Goal: Task Accomplishment & Management: Manage account settings

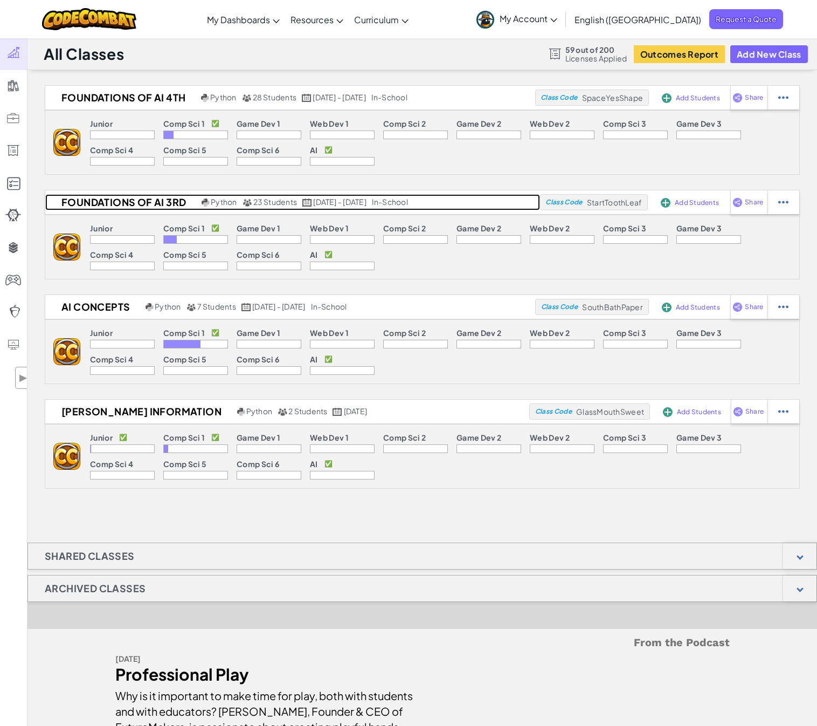
click at [131, 203] on h2 "Foundations of AI 3rd" at bounding box center [122, 202] width 154 height 16
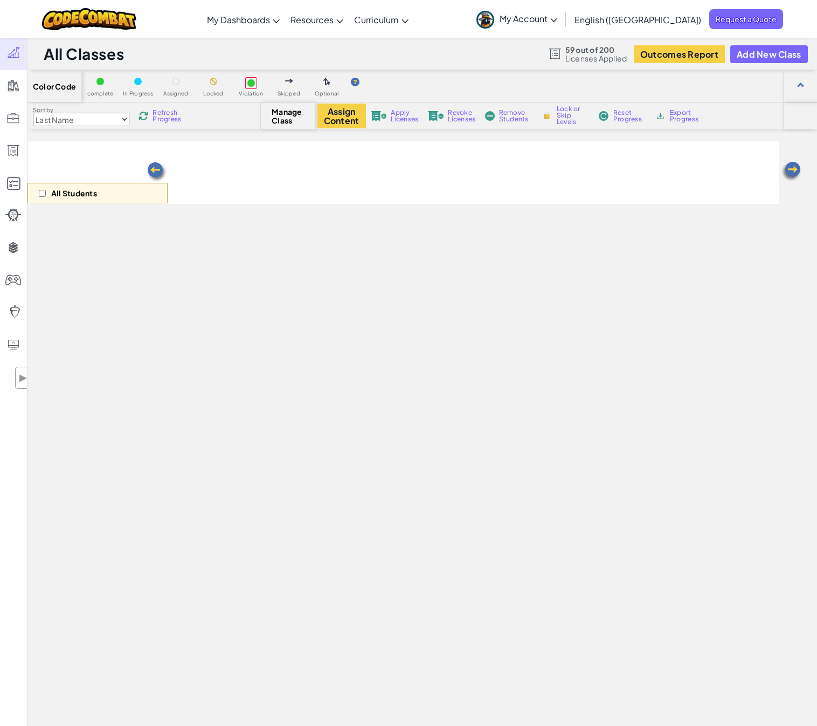
select select "663b25f11c568468efc8adde"
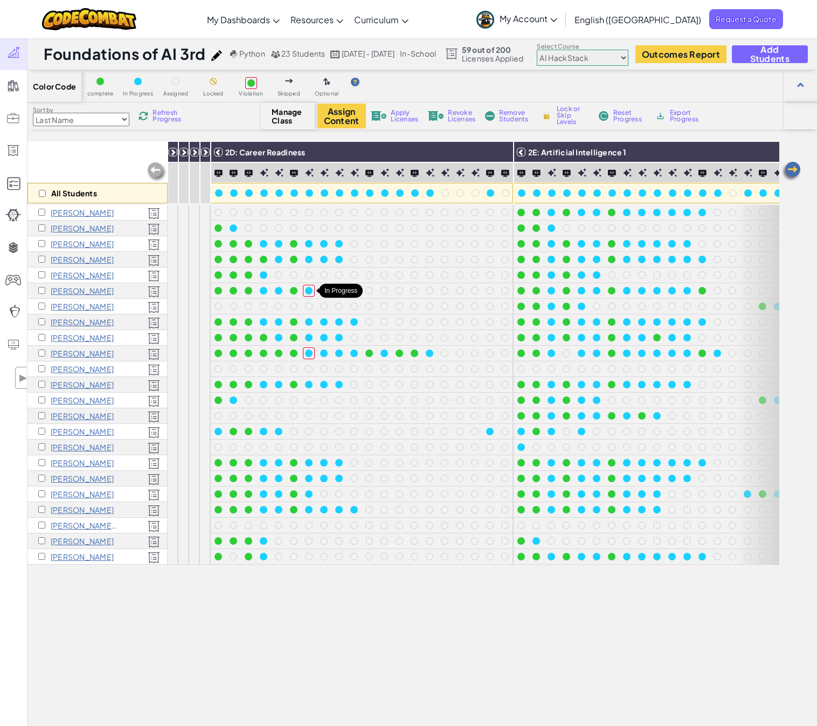
click at [308, 293] on div at bounding box center [309, 291] width 8 height 8
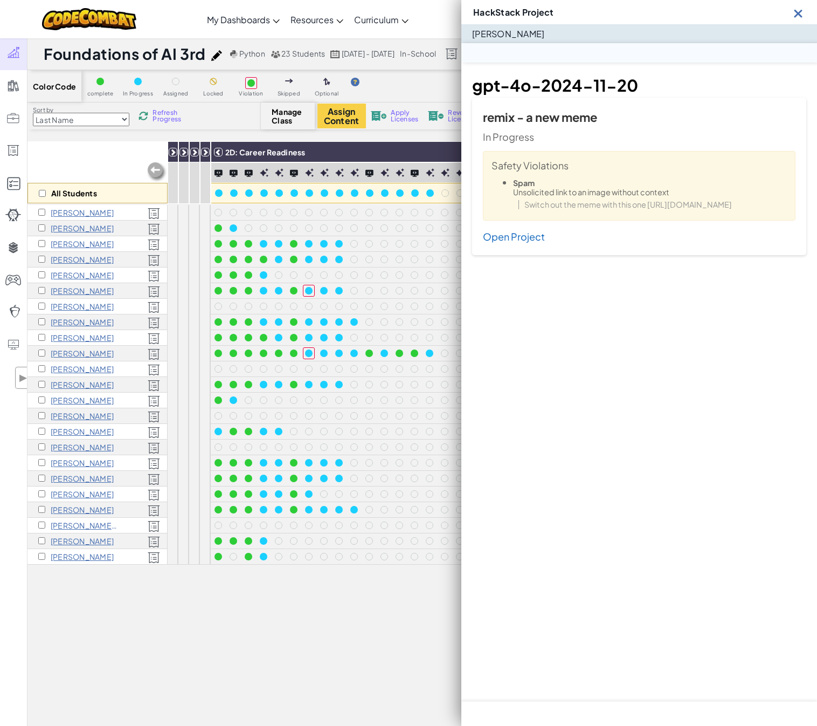
click at [308, 293] on div at bounding box center [309, 291] width 8 height 8
click at [800, 12] on img at bounding box center [798, 12] width 13 height 13
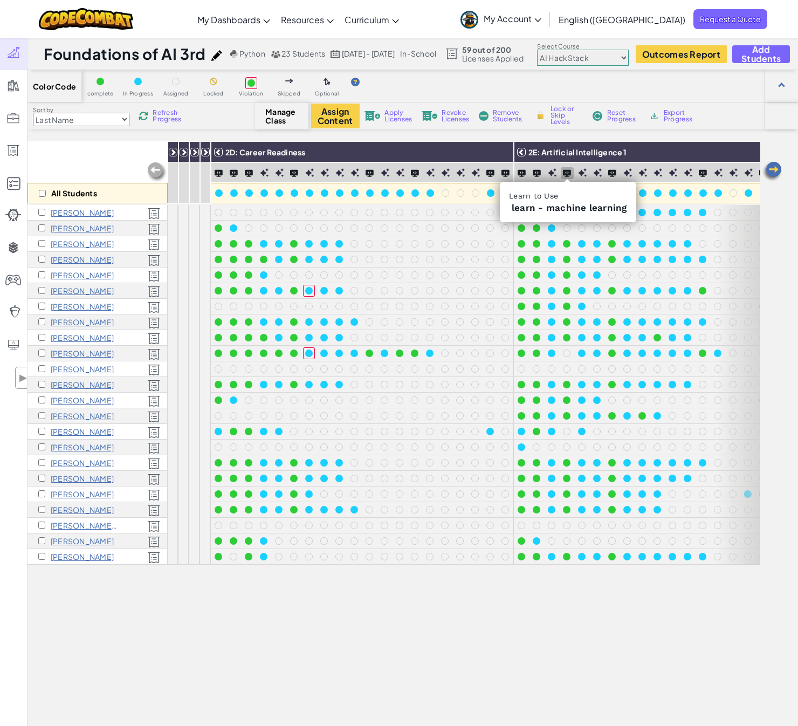
click at [565, 172] on img at bounding box center [567, 172] width 8 height 7
click at [521, 174] on img at bounding box center [521, 172] width 8 height 7
click at [554, 119] on span "Lock or Skip Levels" at bounding box center [566, 115] width 32 height 19
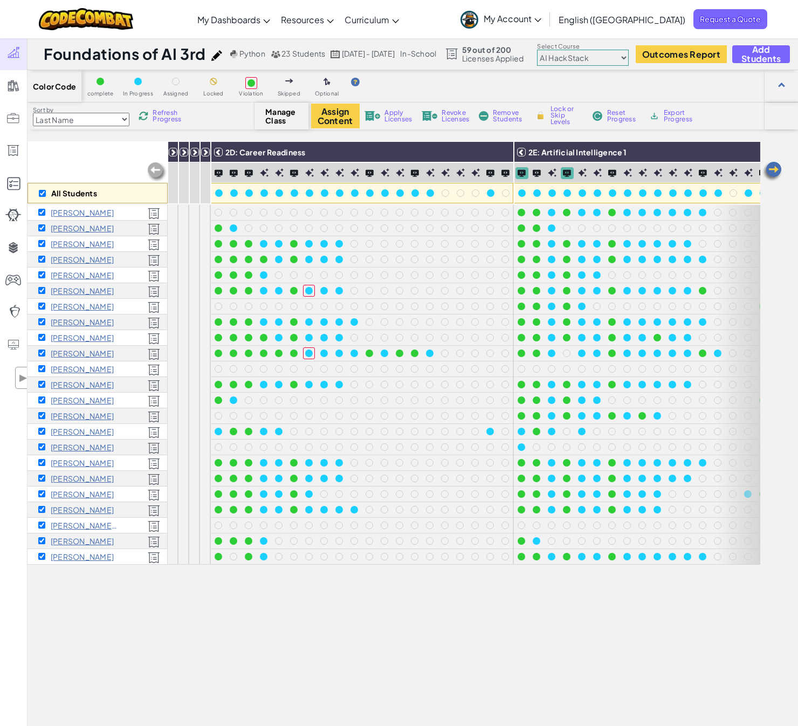
checkbox input "true"
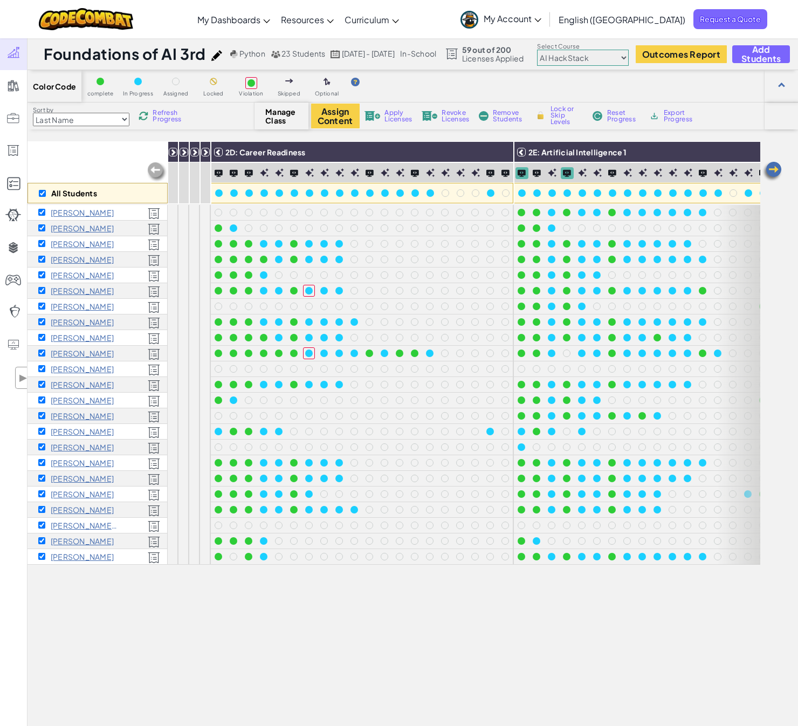
checkbox input "true"
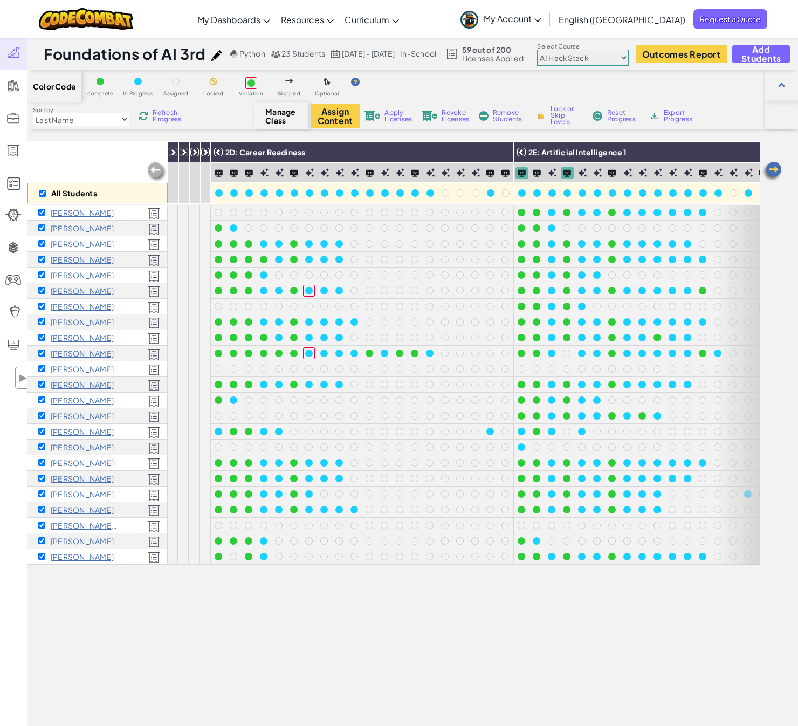
checkbox input "true"
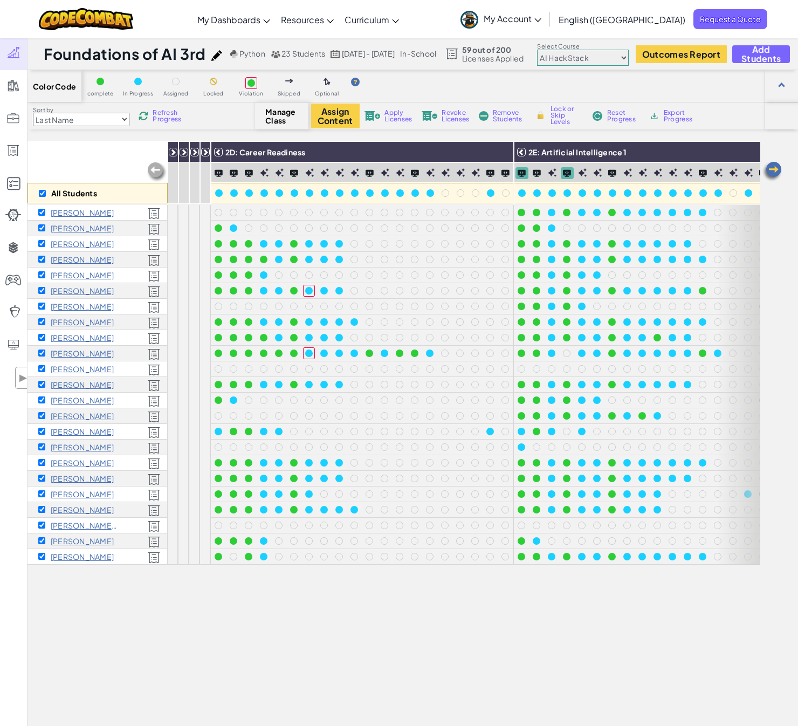
checkbox input "true"
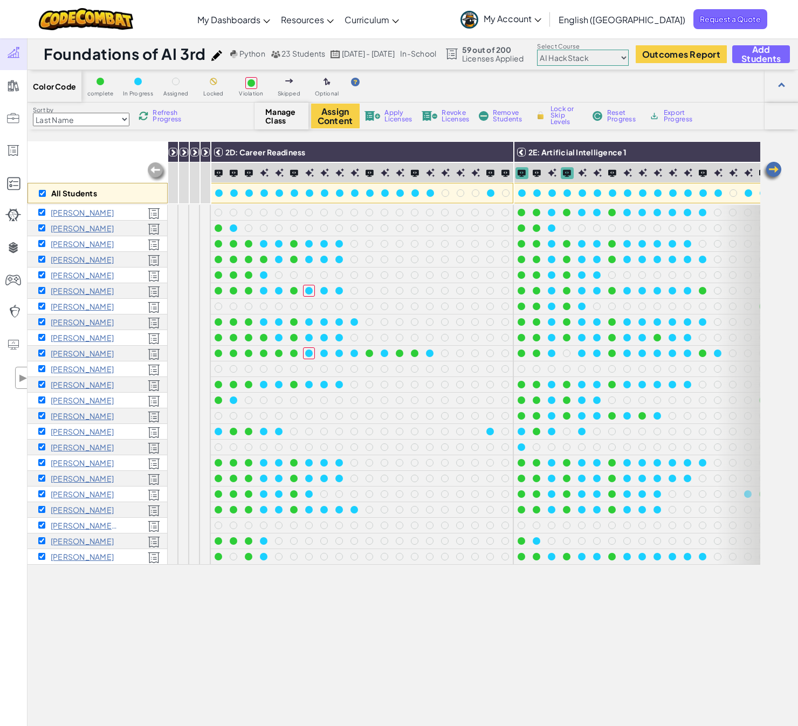
checkbox input "true"
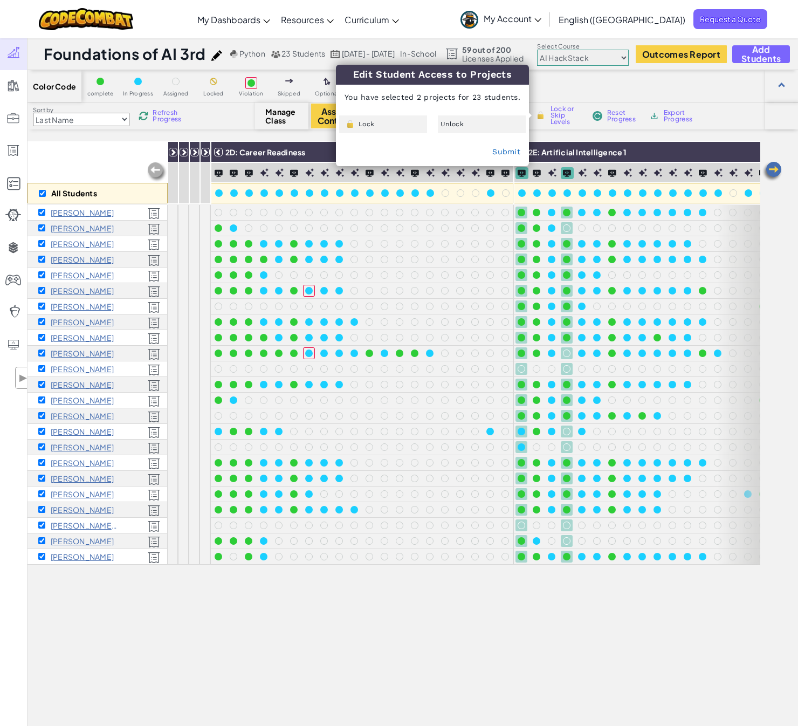
click at [583, 136] on div "Color Code complete In Progress Assigned Locked Violation Skipped Optional Sort…" at bounding box center [412, 447] width 770 height 755
checkbox input "false"
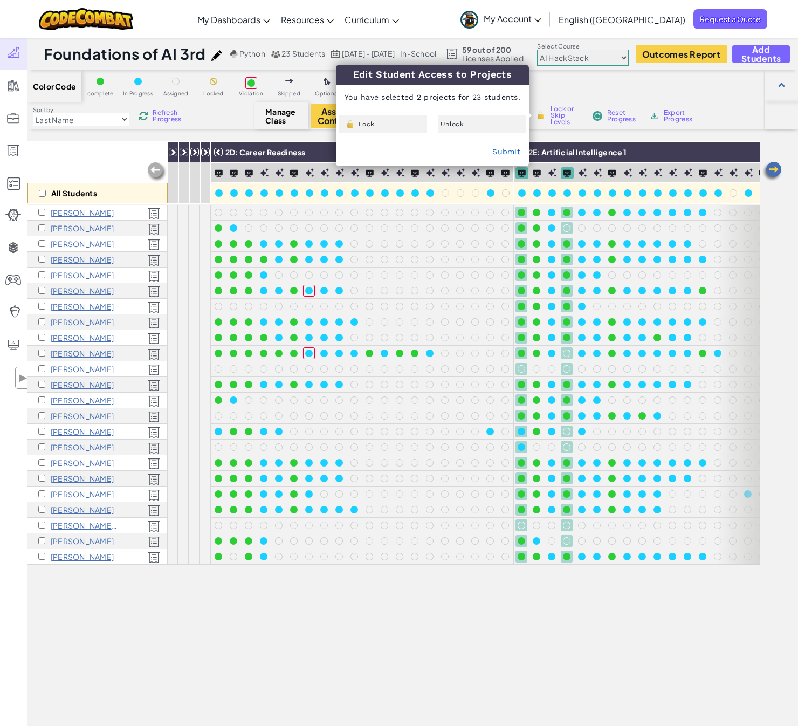
checkbox input "false"
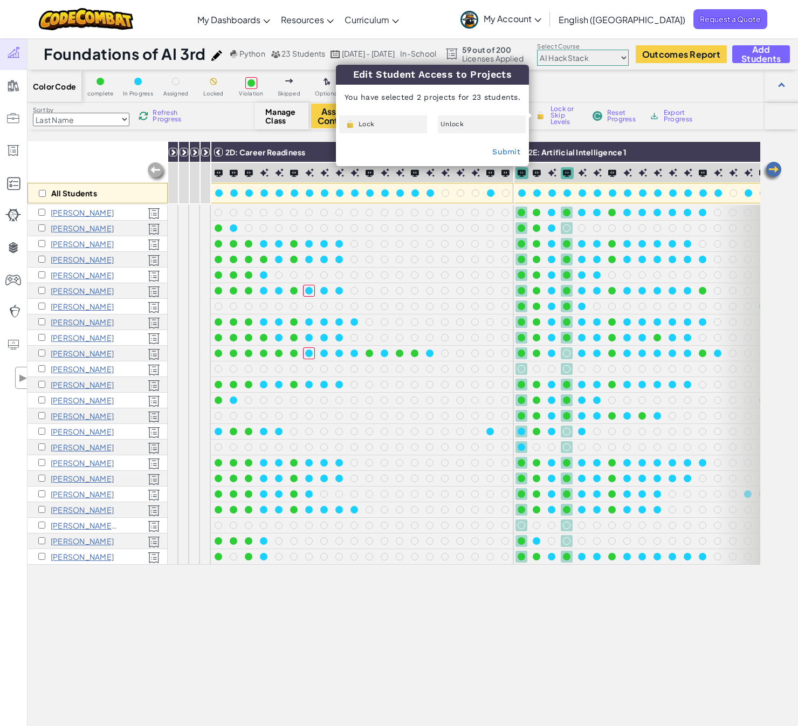
checkbox input "false"
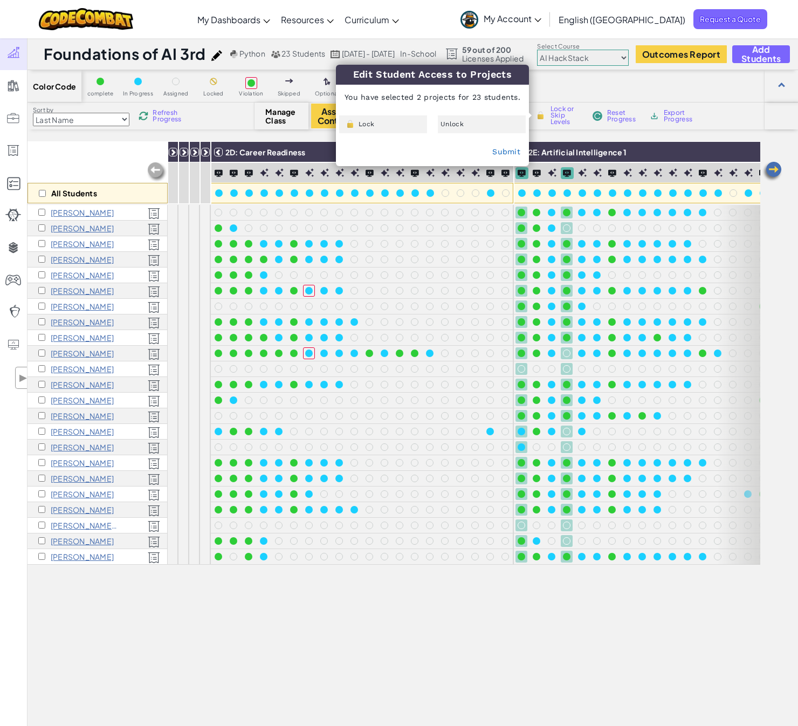
checkbox input "false"
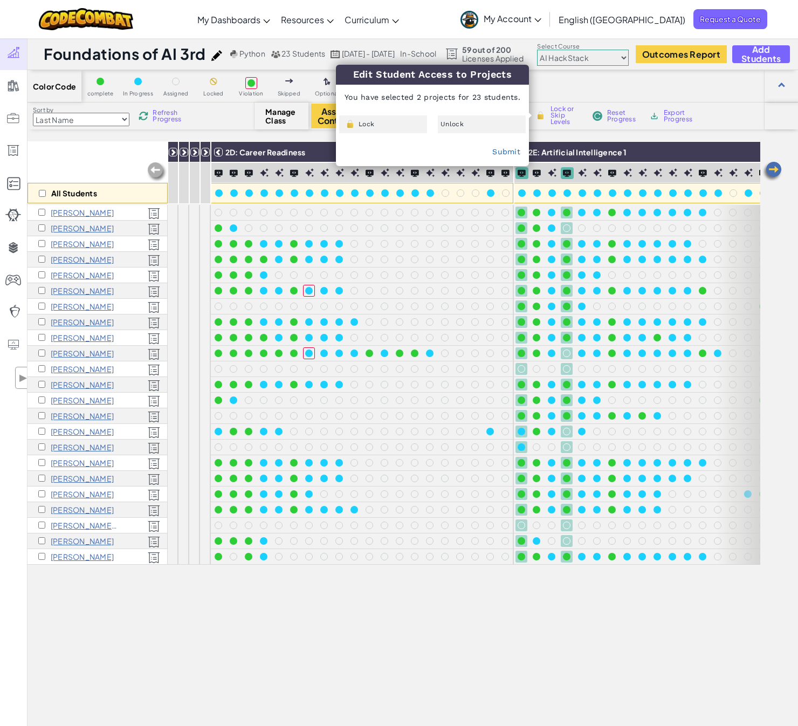
checkbox input "false"
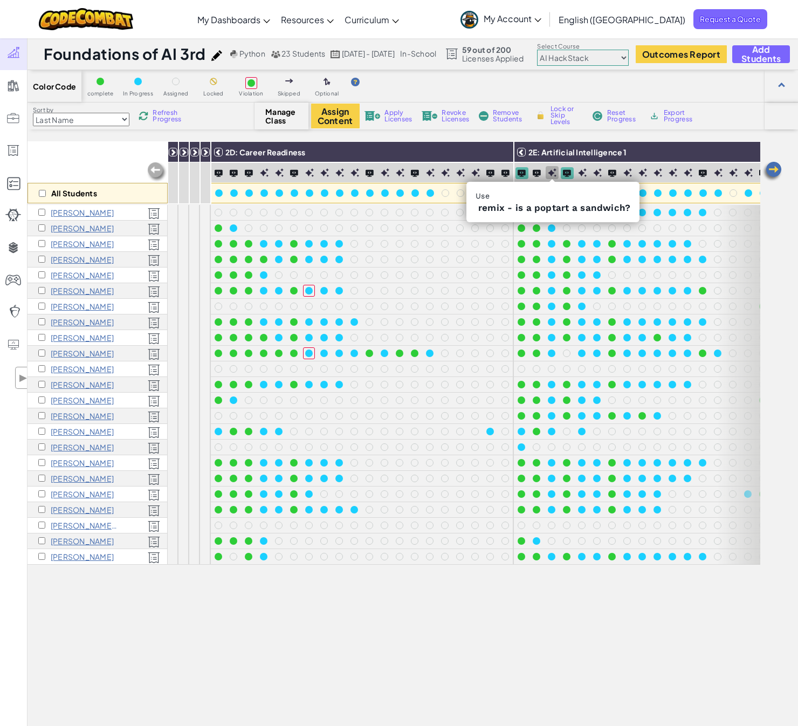
click at [551, 172] on img at bounding box center [552, 172] width 9 height 9
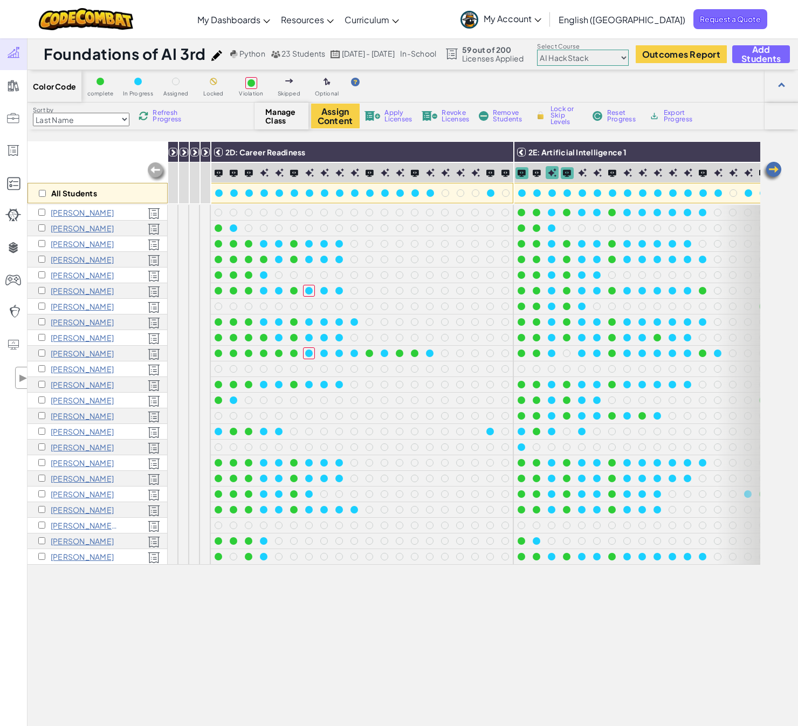
click at [565, 174] on img at bounding box center [567, 172] width 8 height 7
click at [534, 175] on img at bounding box center [537, 172] width 8 height 7
click at [565, 174] on img at bounding box center [567, 172] width 8 height 7
click at [560, 193] on div "Learn to Use learn - machine learning" at bounding box center [567, 197] width 135 height 31
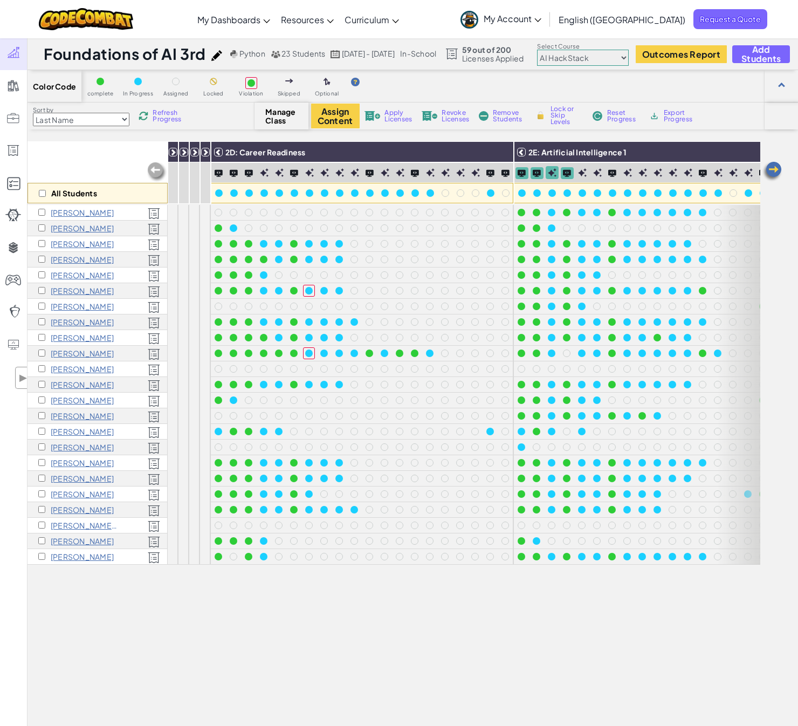
click at [628, 210] on div "Learn to Use learn - machine learning" at bounding box center [567, 197] width 135 height 31
click at [572, 175] on div at bounding box center [567, 172] width 13 height 11
